Goal: Navigation & Orientation: Understand site structure

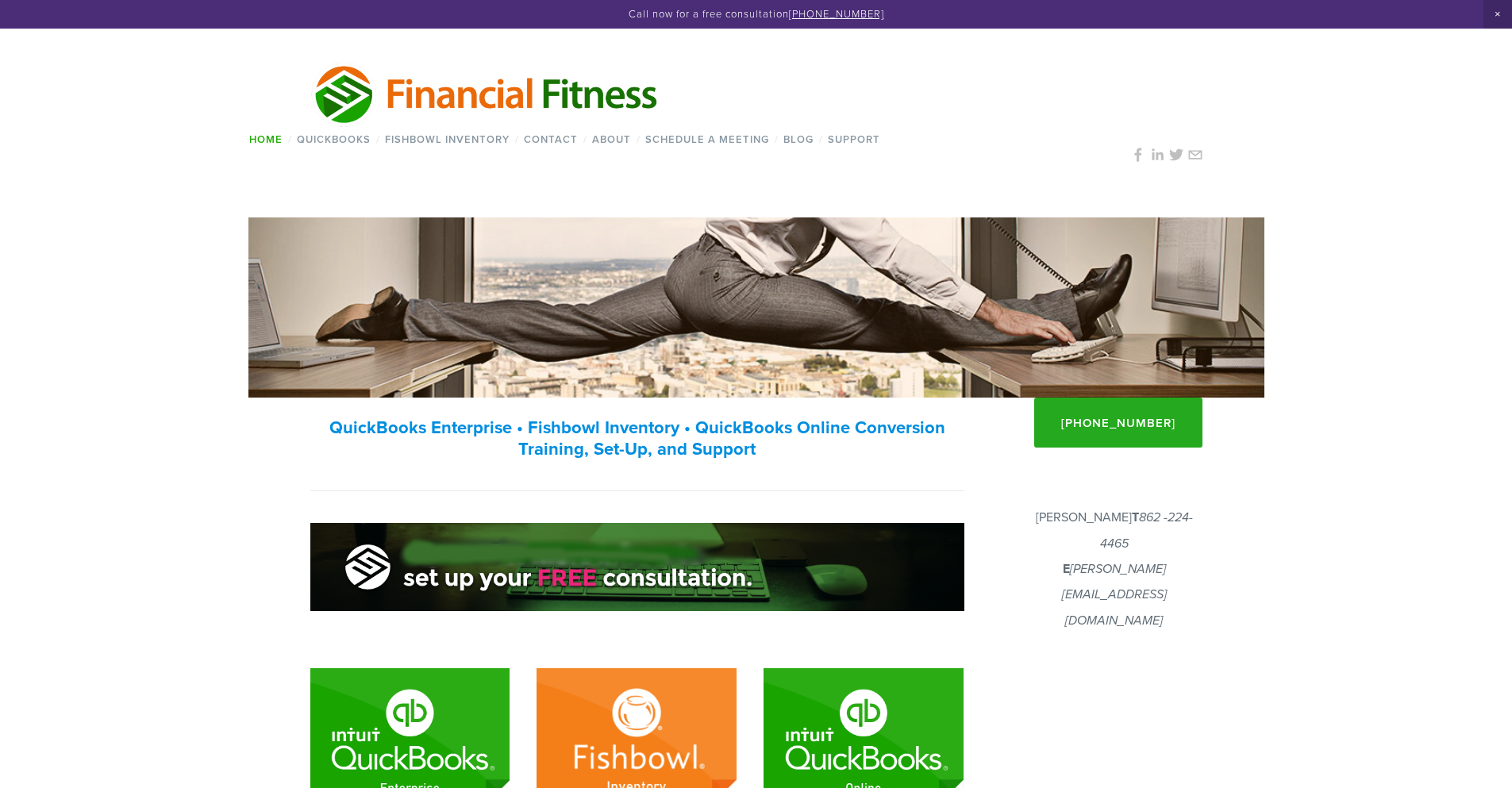
scroll to position [1077, 0]
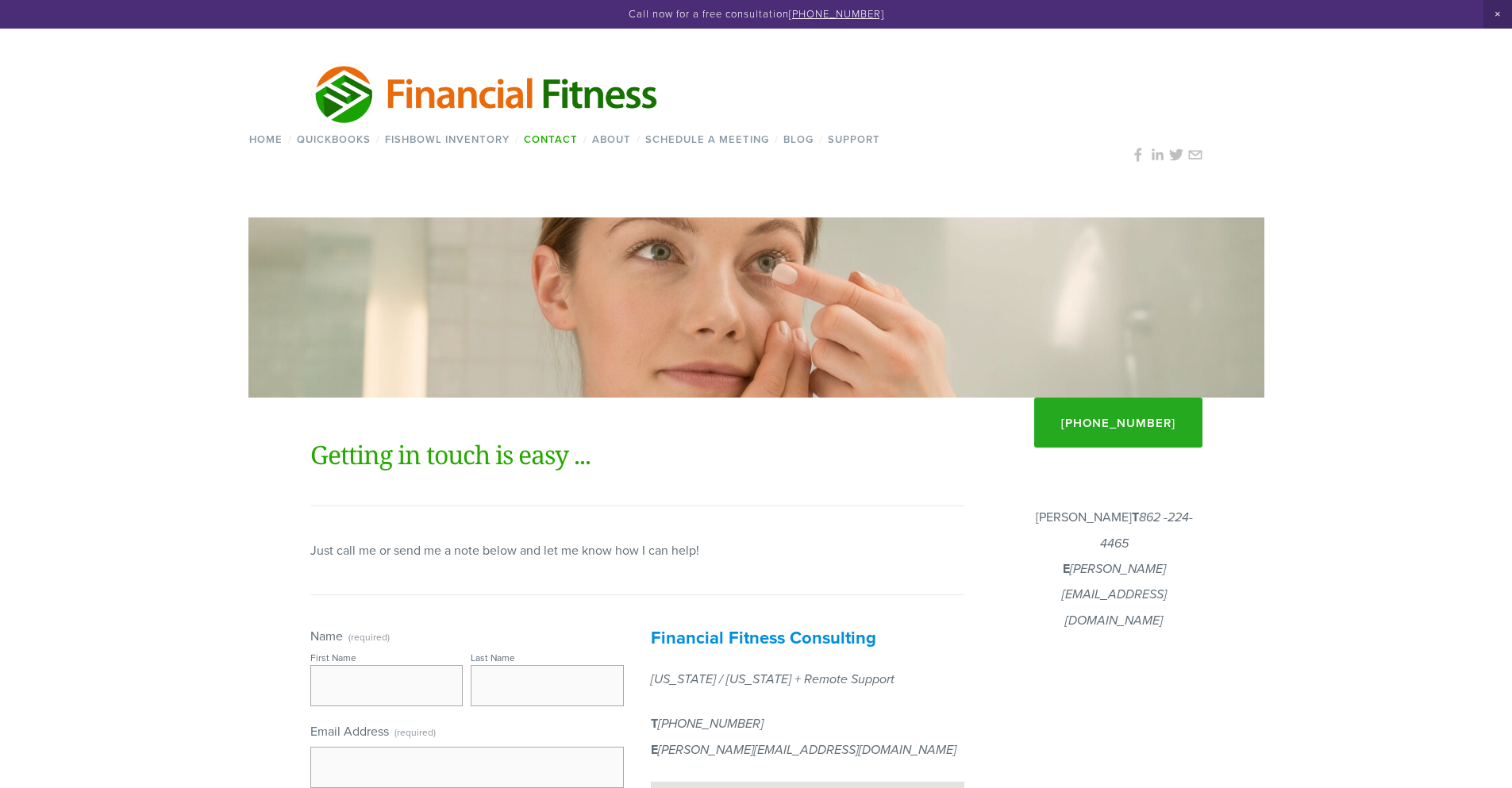
scroll to position [900, 0]
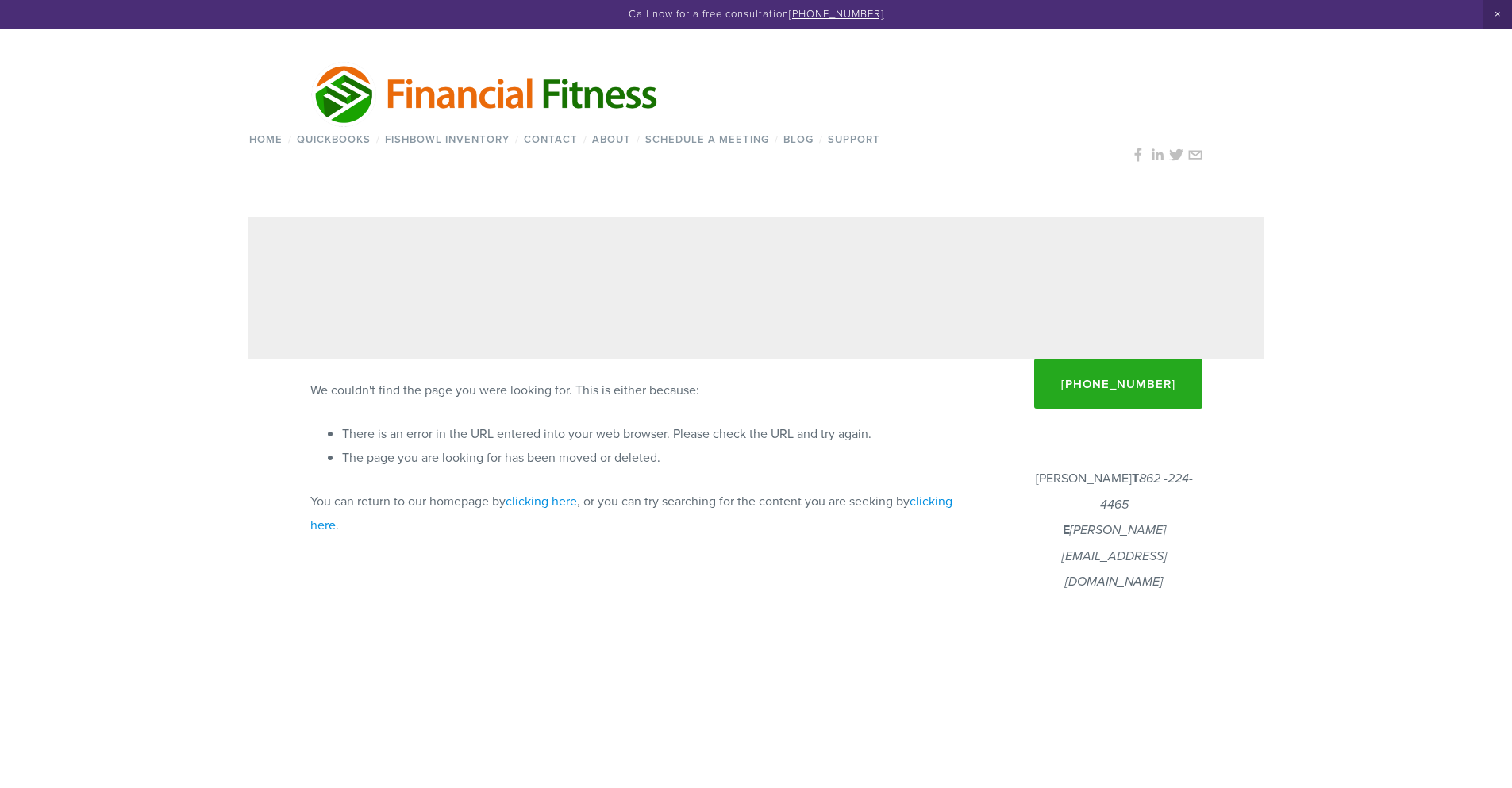
scroll to position [861, 0]
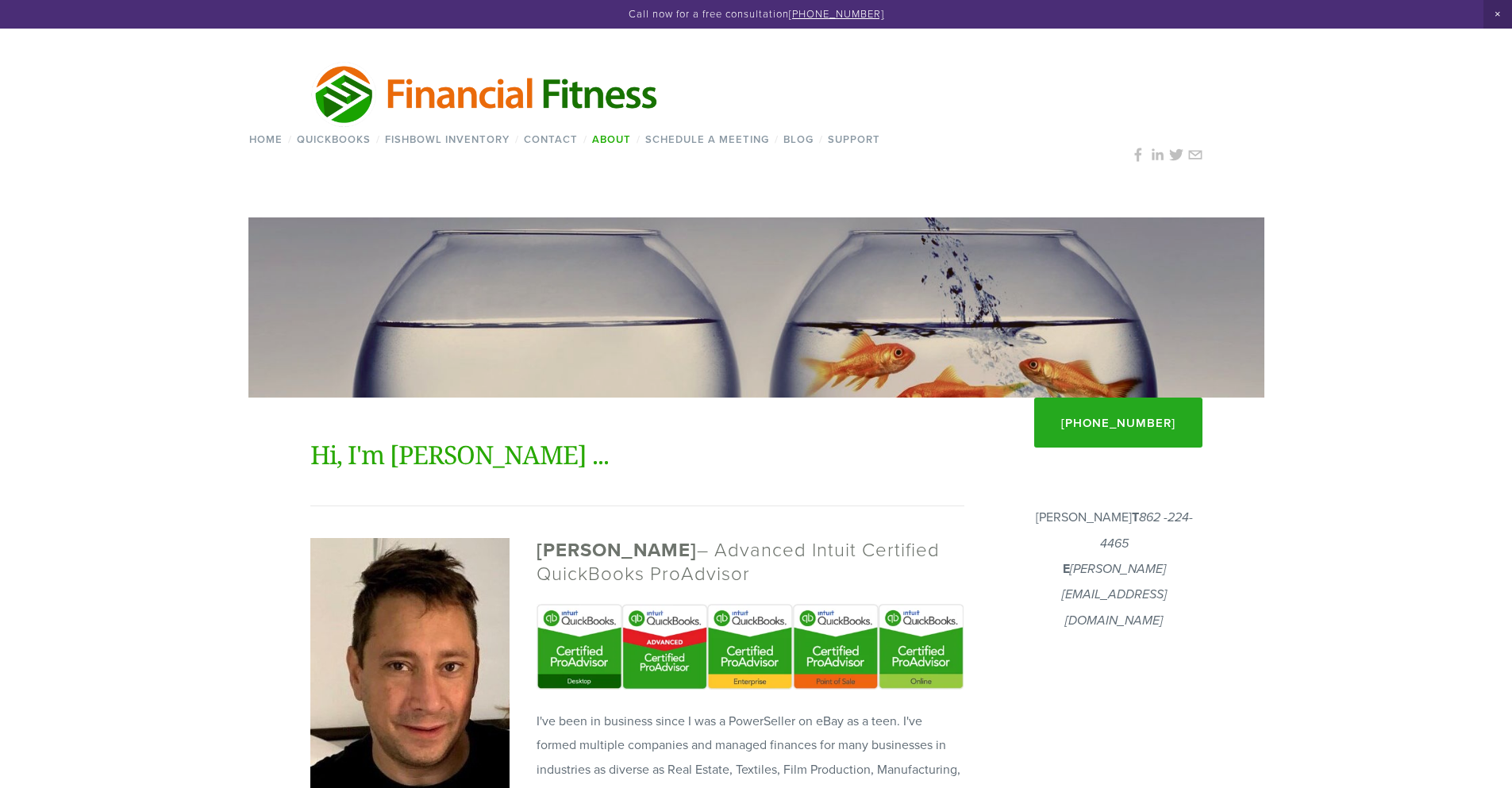
scroll to position [959, 0]
